Goal: Find contact information: Find contact information

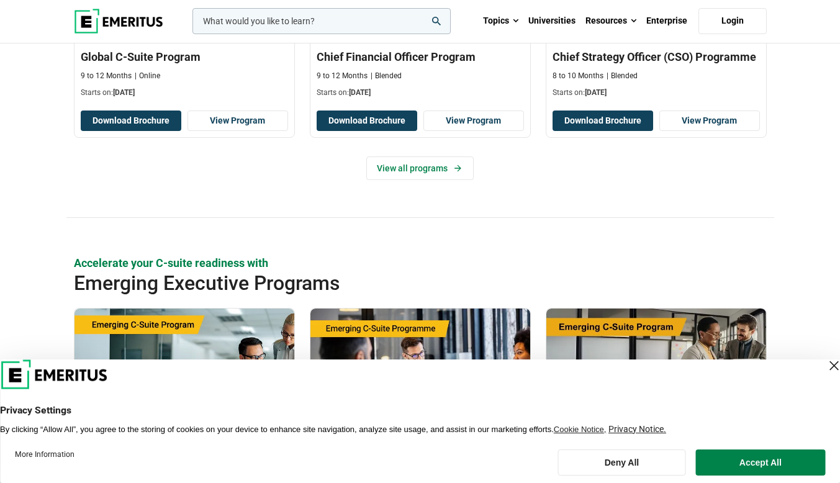
scroll to position [625, 0]
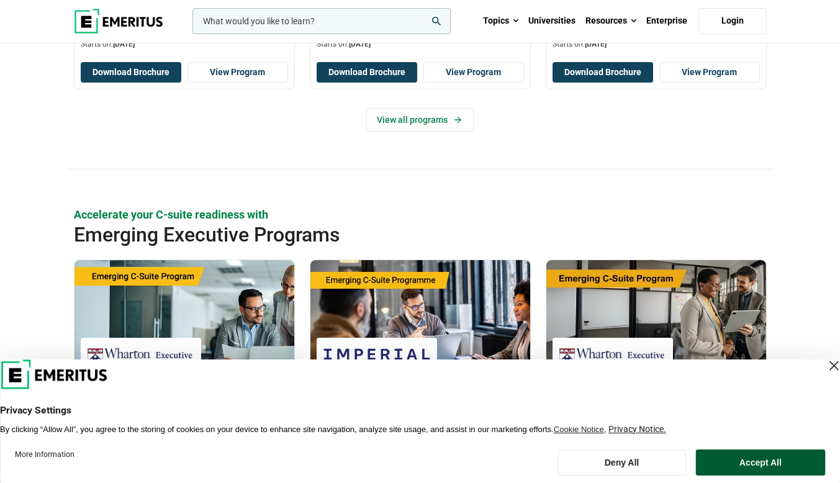
click at [746, 462] on button "Accept All" at bounding box center [760, 463] width 129 height 26
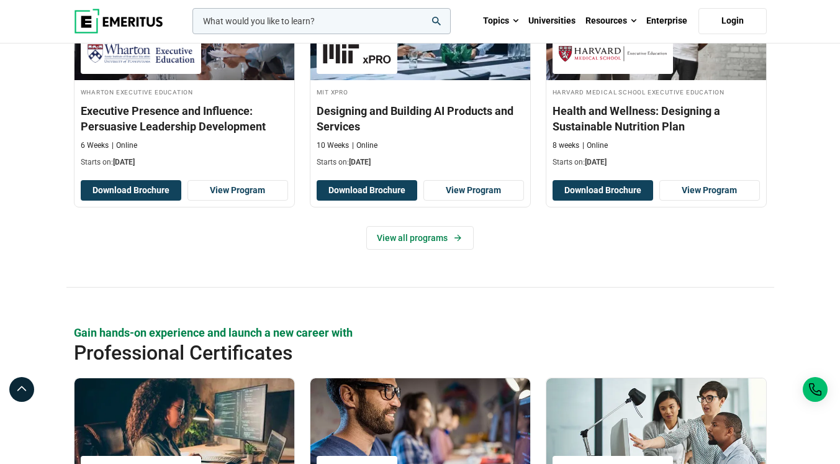
scroll to position [2770, 0]
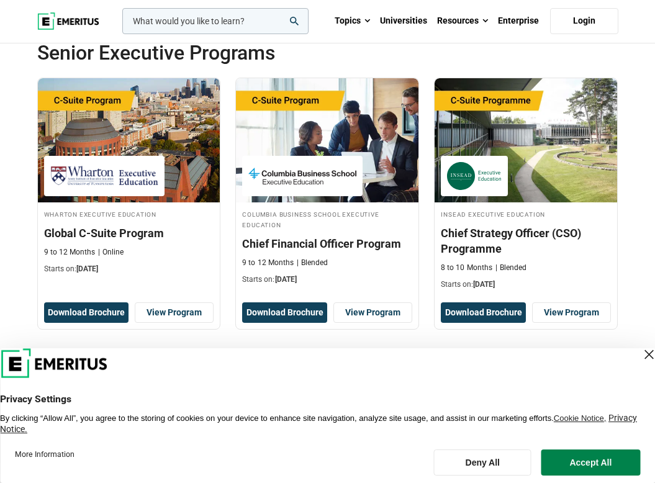
scroll to position [319, 0]
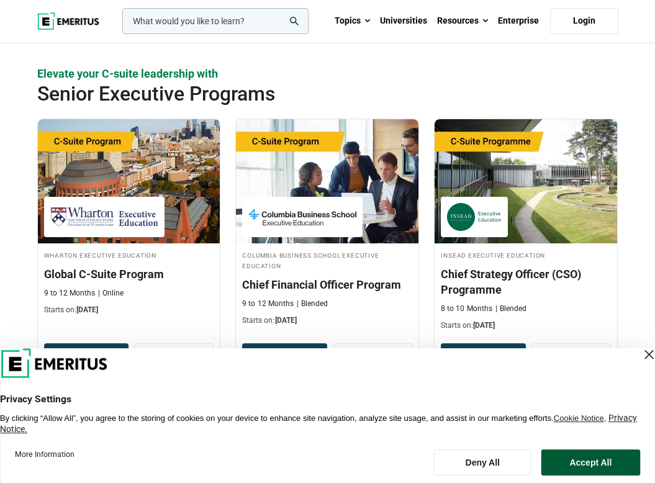
click at [611, 461] on button "Accept All" at bounding box center [591, 463] width 99 height 26
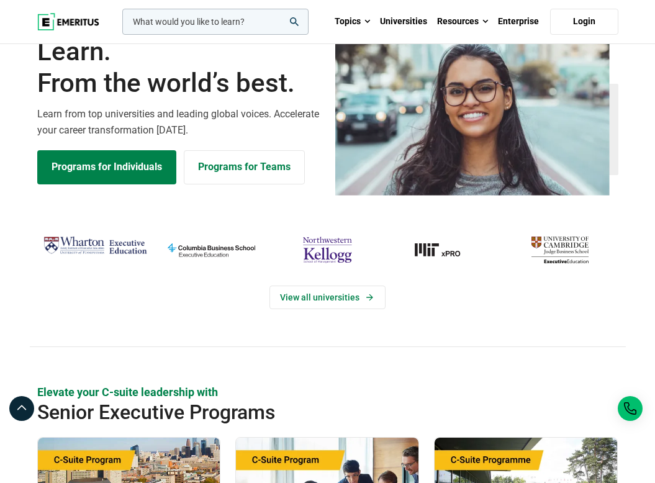
scroll to position [0, 0]
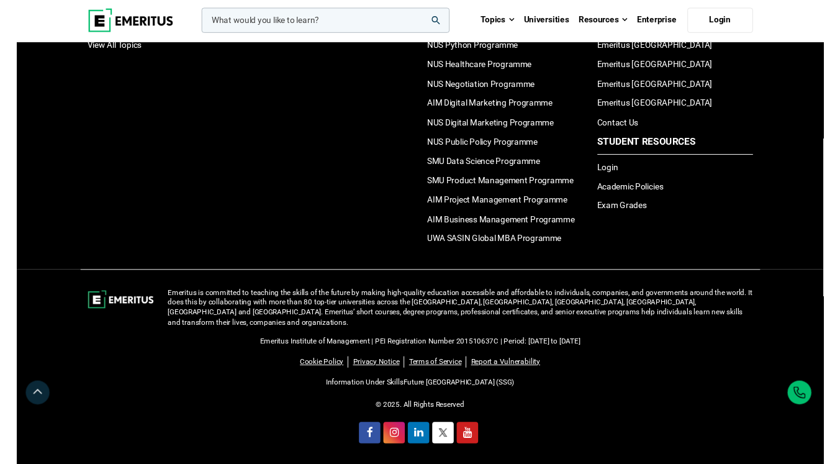
scroll to position [1352, 0]
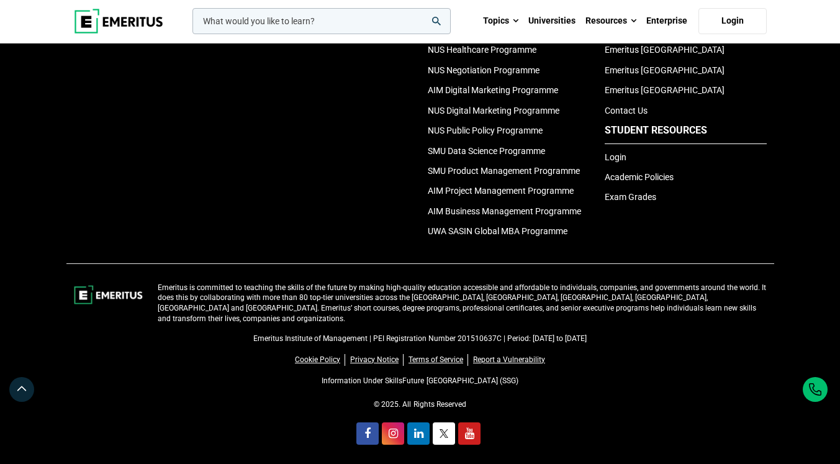
click at [683, 117] on li "Contact Us" at bounding box center [686, 111] width 162 height 14
click at [618, 116] on link "Contact Us" at bounding box center [626, 111] width 43 height 10
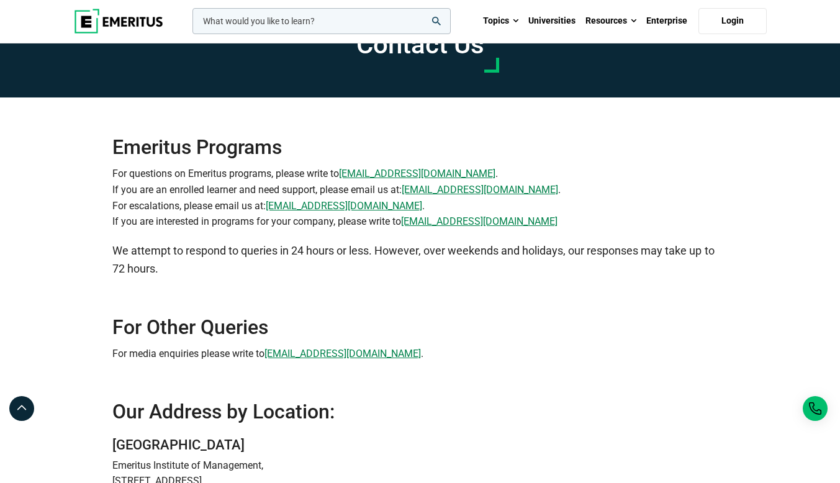
scroll to position [2, 0]
